Goal: Check status

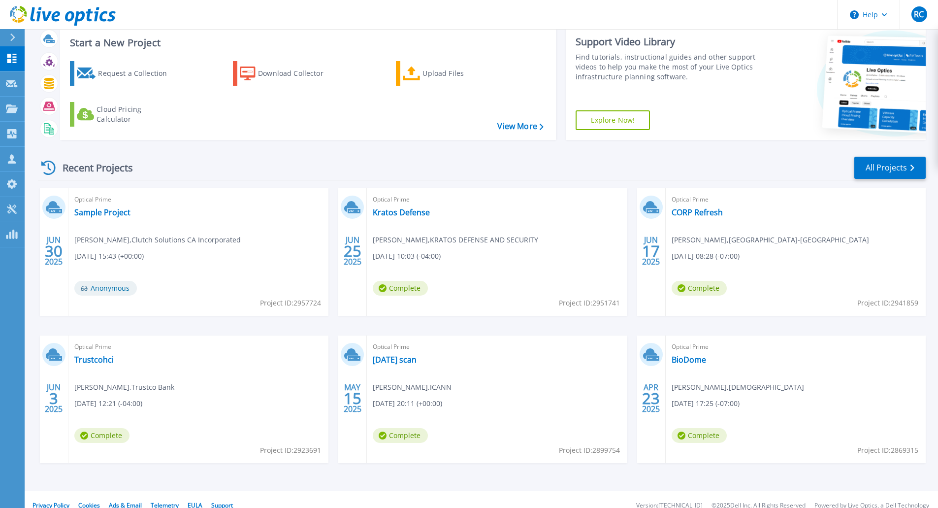
scroll to position [38, 0]
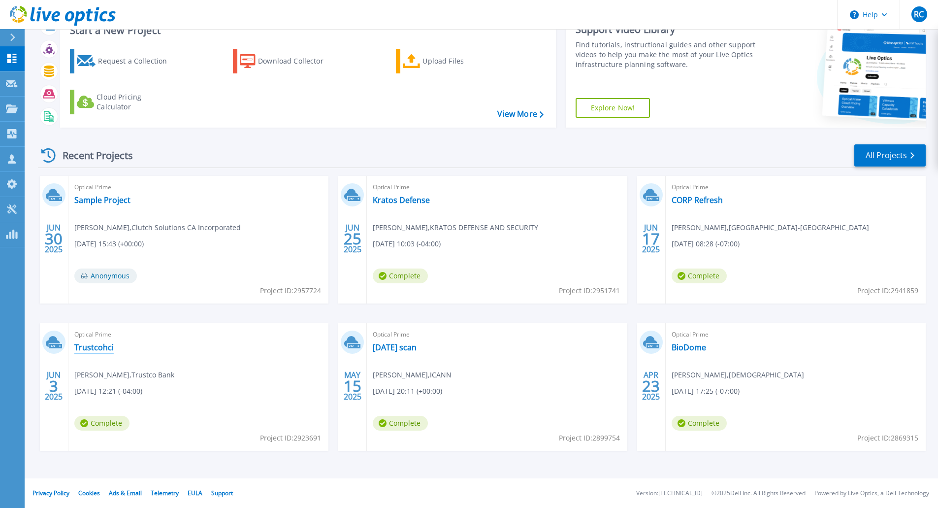
click at [87, 350] on link "Trustcohci" at bounding box center [93, 347] width 39 height 10
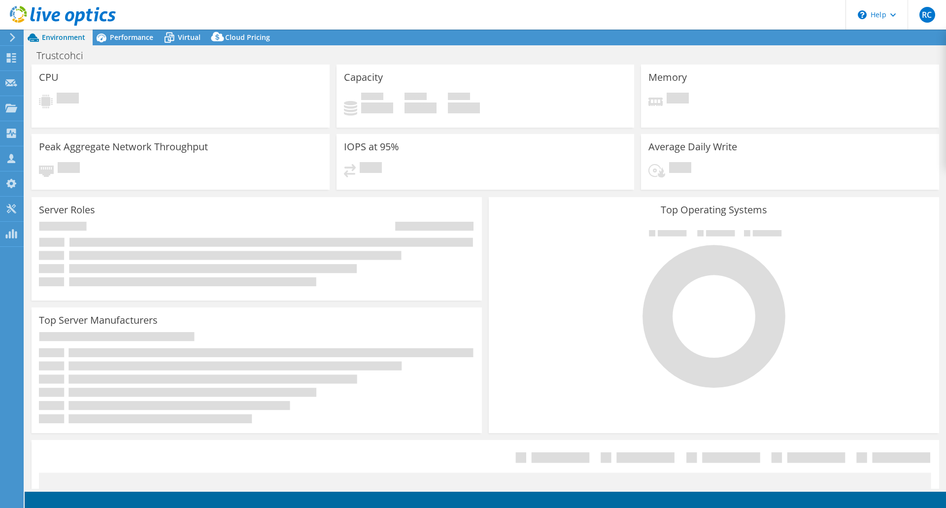
select select "USD"
